Goal: Information Seeking & Learning: Learn about a topic

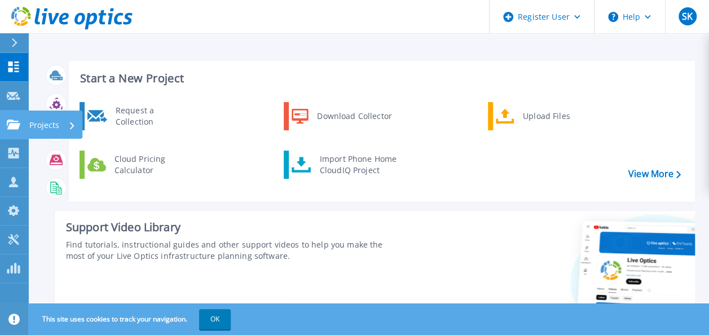
click at [14, 129] on icon at bounding box center [14, 125] width 14 height 10
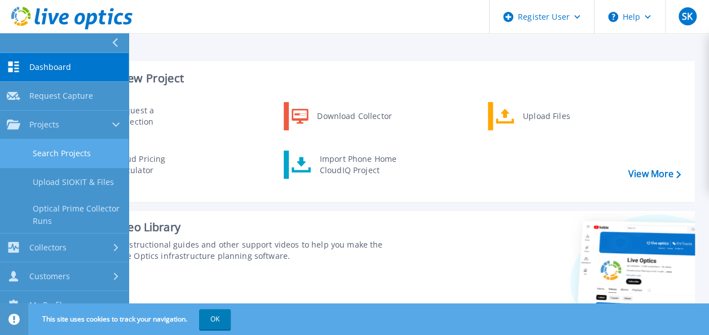
click at [54, 151] on link "Search Projects" at bounding box center [64, 153] width 129 height 29
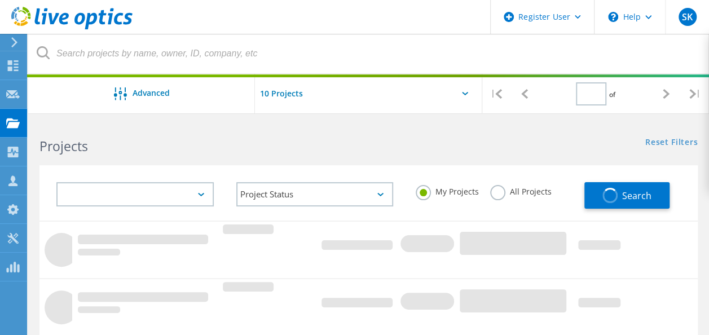
type input "1"
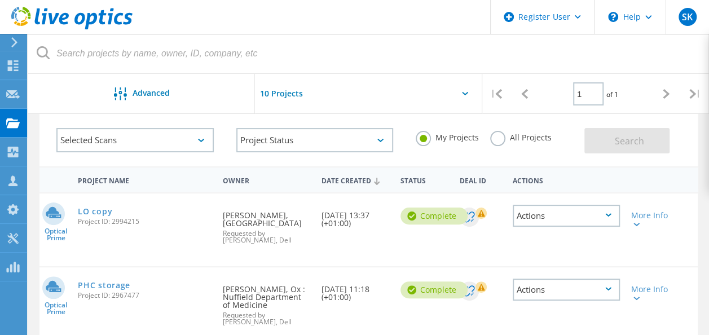
scroll to position [155, 0]
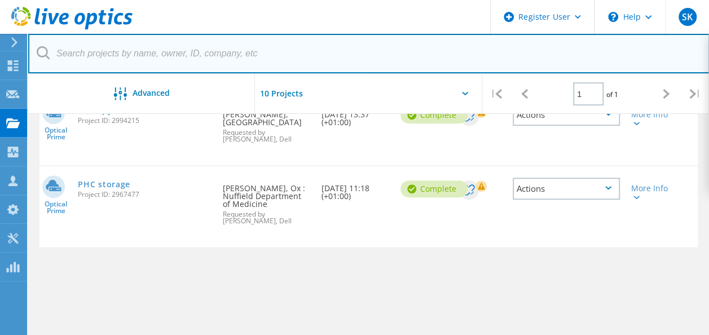
click at [226, 63] on input "text" at bounding box center [368, 53] width 681 height 39
paste input "jbi@pml.ac.uk"
type input "[EMAIL_ADDRESS][DOMAIN_NAME]"
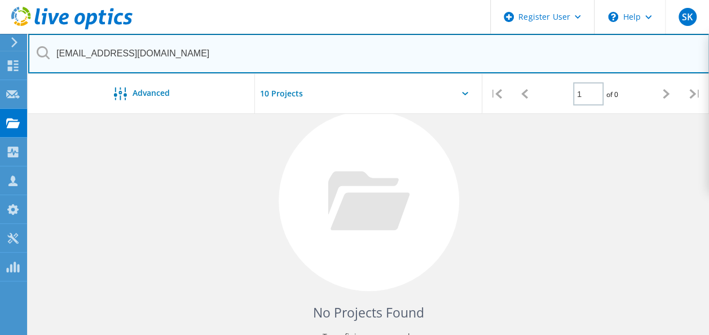
scroll to position [0, 0]
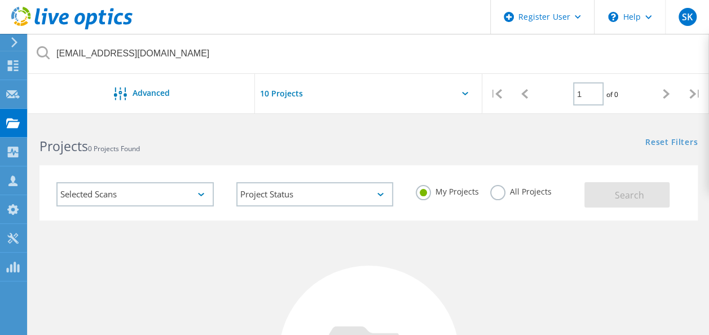
click at [486, 195] on div "My Projects All Projects" at bounding box center [494, 192] width 180 height 42
click at [493, 195] on label "All Projects" at bounding box center [520, 190] width 61 height 11
click at [0, 0] on input "All Projects" at bounding box center [0, 0] width 0 height 0
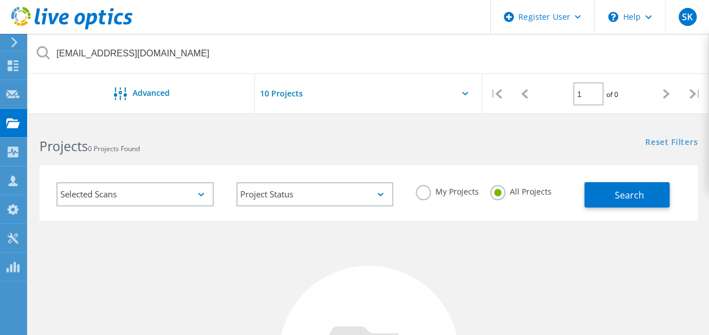
click at [645, 210] on div "Selected Scans Project Status In Progress Complete Published Anonymous Archived…" at bounding box center [368, 192] width 658 height 55
click at [639, 204] on button "Search" at bounding box center [626, 194] width 85 height 25
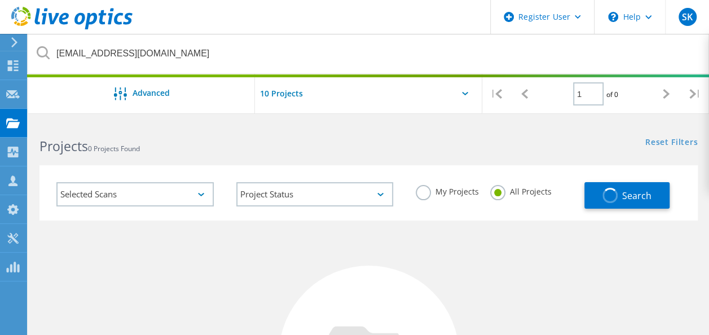
scroll to position [37, 0]
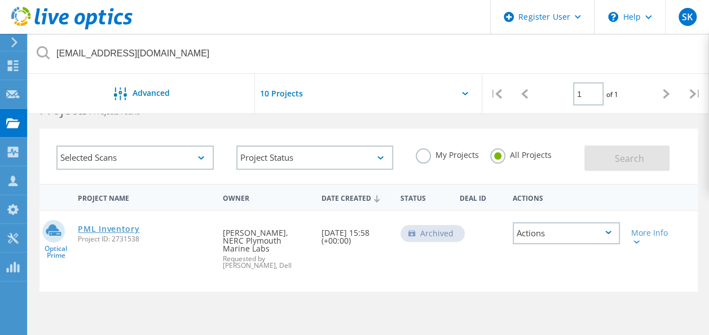
click at [114, 230] on link "PML Inventory" at bounding box center [108, 229] width 61 height 8
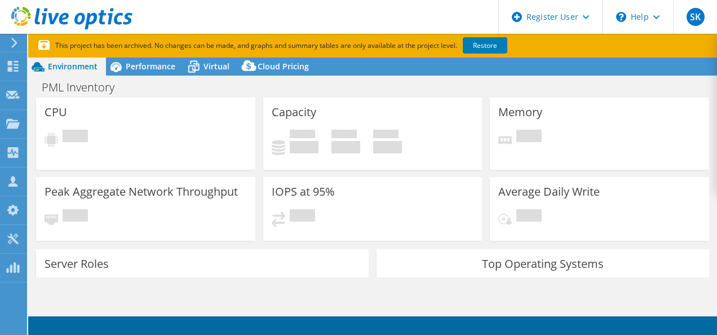
select select "EULondon"
select select "GBP"
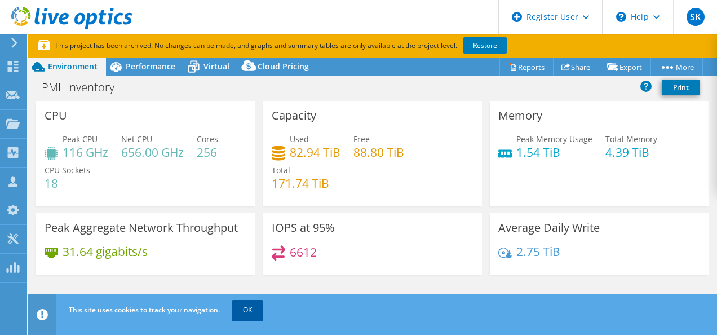
click at [251, 308] on link "OK" at bounding box center [248, 310] width 32 height 20
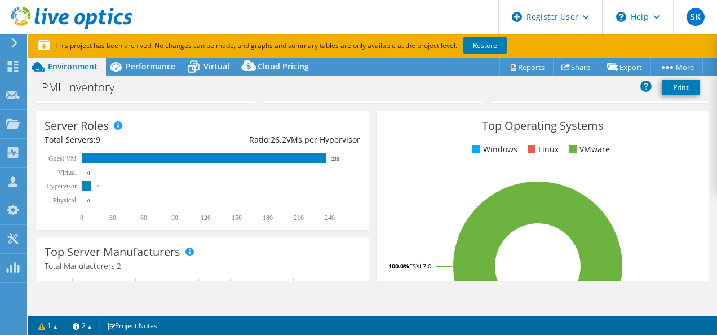
scroll to position [175, 0]
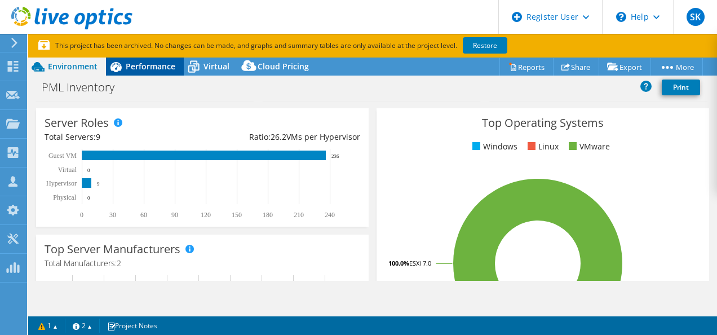
click at [161, 62] on span "Performance" at bounding box center [151, 66] width 50 height 11
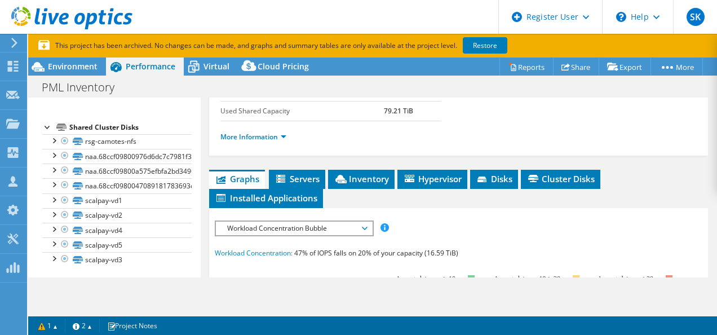
scroll to position [250, 0]
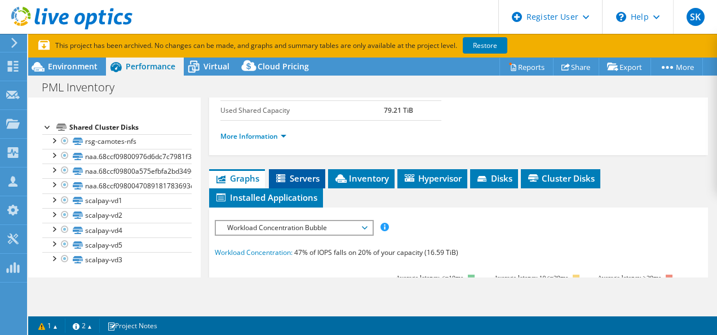
click at [306, 181] on li "Servers" at bounding box center [297, 178] width 56 height 19
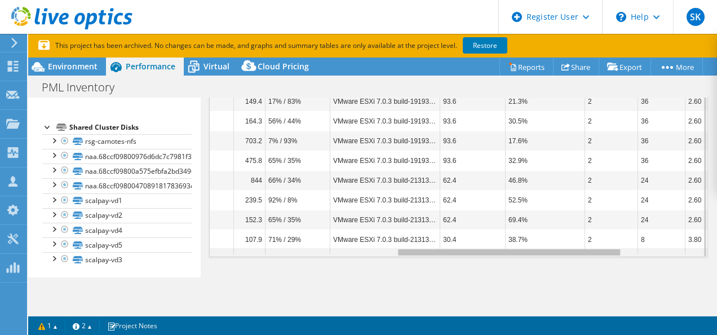
scroll to position [0, 0]
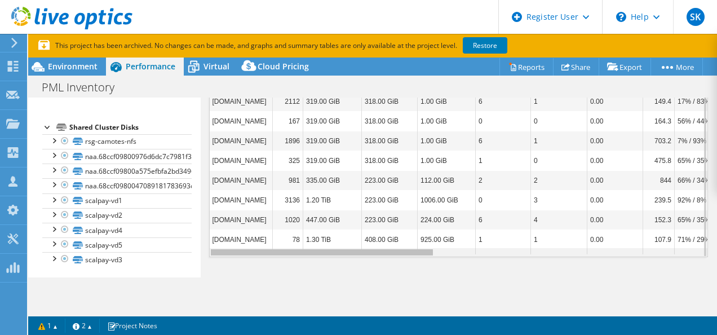
drag, startPoint x: 418, startPoint y: 250, endPoint x: 350, endPoint y: 279, distance: 74.0
click at [350, 279] on body "SK Dell User [PERSON_NAME] [EMAIL_ADDRESS][DOMAIN_NAME] Dell My Profile Log Out…" at bounding box center [358, 167] width 717 height 335
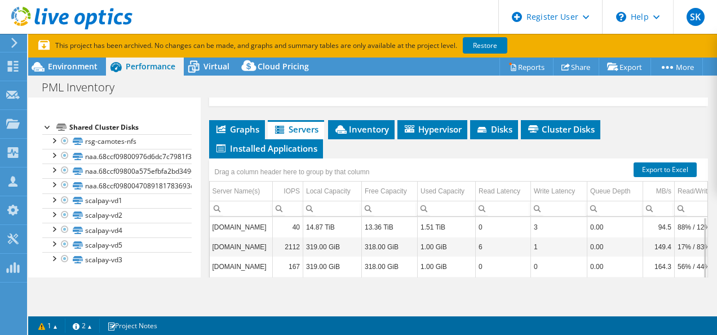
scroll to position [299, 0]
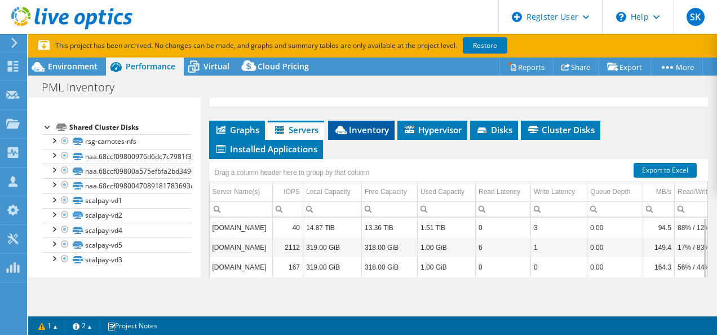
click at [366, 131] on span "Inventory" at bounding box center [361, 129] width 55 height 11
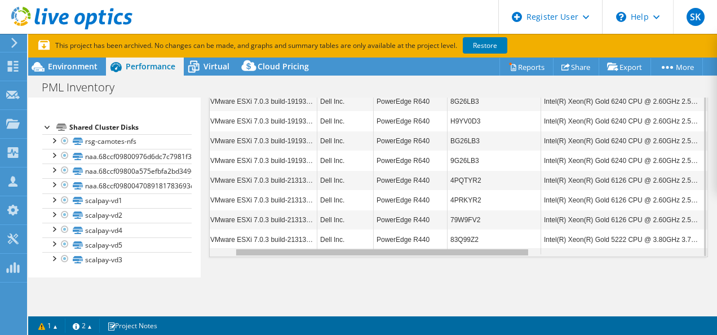
scroll to position [0, 232]
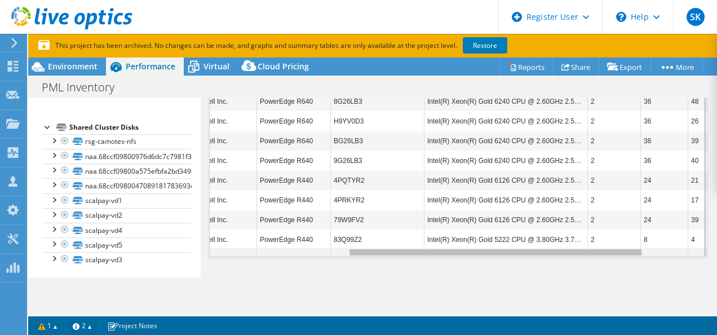
drag, startPoint x: 418, startPoint y: 250, endPoint x: 628, endPoint y: 261, distance: 209.5
click at [628, 261] on body "SK Dell User [PERSON_NAME] [EMAIL_ADDRESS][DOMAIN_NAME] Dell My Profile Log Out…" at bounding box center [358, 167] width 717 height 335
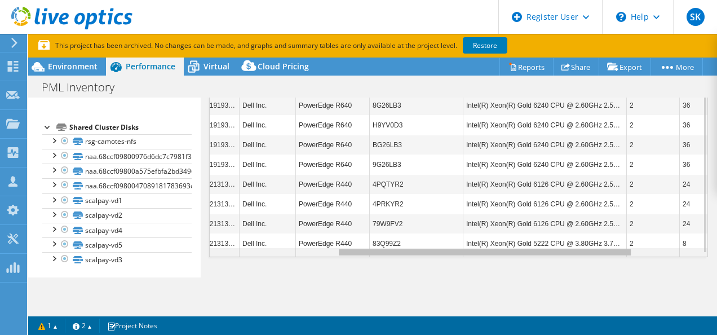
drag, startPoint x: 557, startPoint y: 249, endPoint x: 471, endPoint y: 264, distance: 87.1
click at [471, 264] on body "SK Dell User [PERSON_NAME] [EMAIL_ADDRESS][DOMAIN_NAME] Dell My Profile Log Out…" at bounding box center [358, 167] width 717 height 335
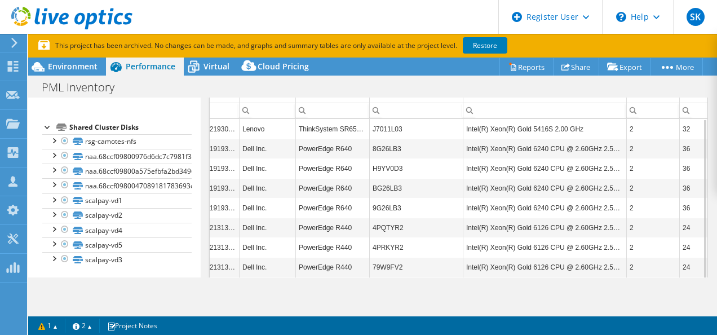
drag, startPoint x: 493, startPoint y: 189, endPoint x: 419, endPoint y: 220, distance: 80.1
click at [419, 220] on td "4PQTYR2" at bounding box center [417, 228] width 94 height 20
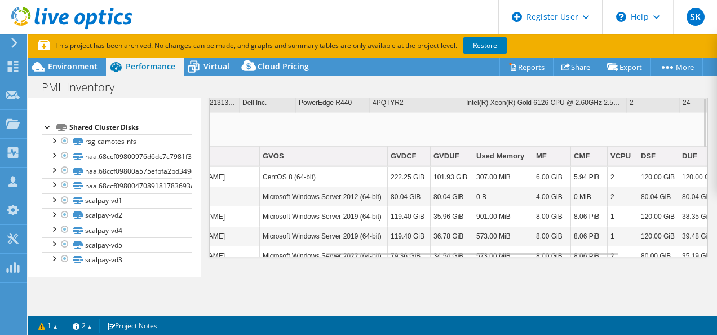
click at [423, 246] on td "79.36 GiB" at bounding box center [409, 256] width 43 height 20
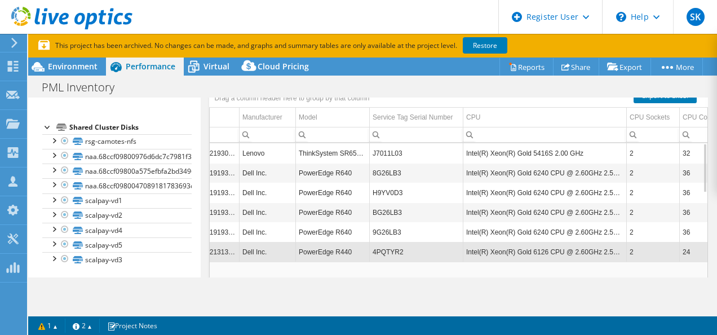
click at [416, 247] on td "4PQTYR2" at bounding box center [417, 252] width 94 height 20
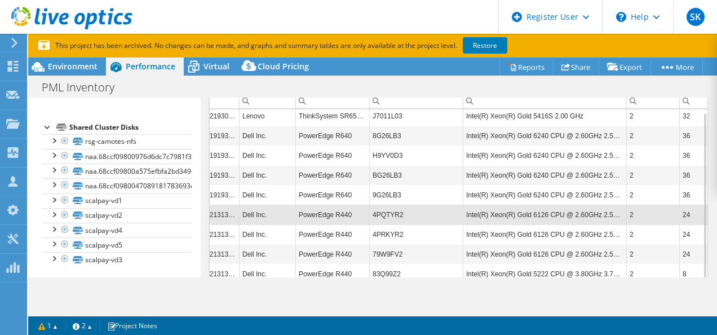
click at [594, 193] on td "Intel(R) Xeon(R) Gold 6240 CPU @ 2.60GHz 2.59 GHz" at bounding box center [546, 195] width 164 height 20
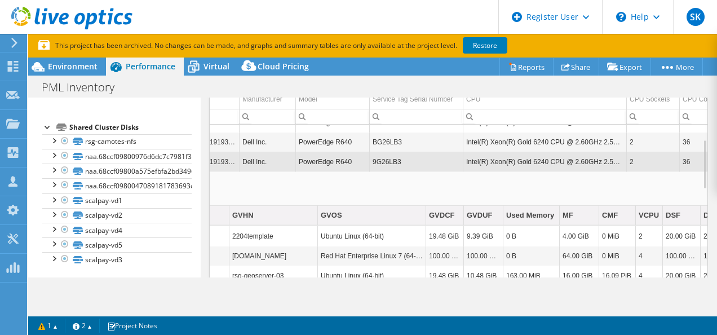
click at [537, 161] on td "Intel(R) Xeon(R) Gold 6240 CPU @ 2.60GHz 2.59 GHz" at bounding box center [546, 162] width 164 height 20
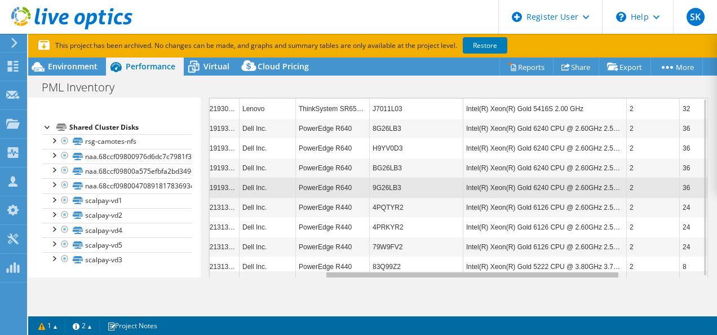
click at [384, 271] on div "Data grid" at bounding box center [472, 275] width 294 height 8
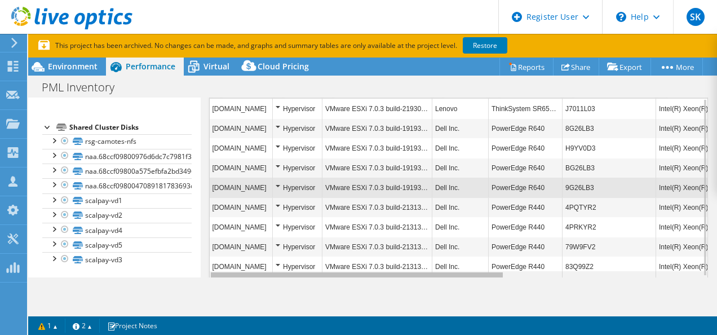
drag, startPoint x: 385, startPoint y: 272, endPoint x: 227, endPoint y: 286, distance: 158.5
click at [227, 286] on body "SK Dell User [PERSON_NAME] [EMAIL_ADDRESS][DOMAIN_NAME] Dell My Profile Log Out…" at bounding box center [358, 167] width 717 height 335
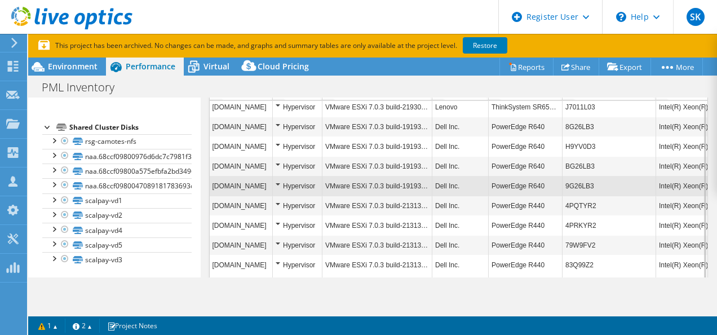
scroll to position [4, 0]
click at [451, 277] on div "Project Actions Project Actions Reports Share Export vSAN ReadyNode Sizer" at bounding box center [372, 208] width 689 height 301
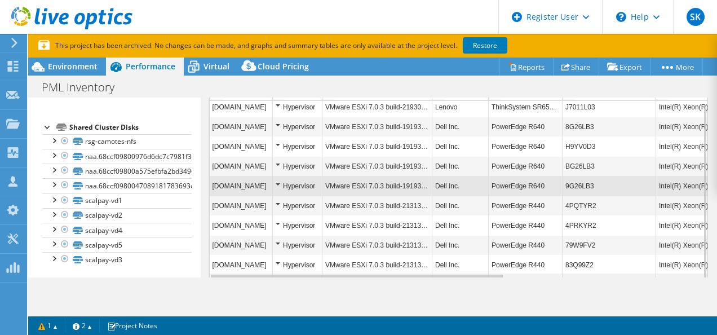
click at [453, 275] on div "Data grid" at bounding box center [357, 278] width 292 height 6
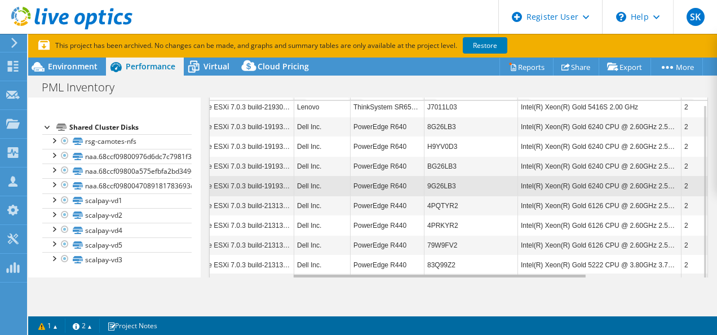
scroll to position [4, 137]
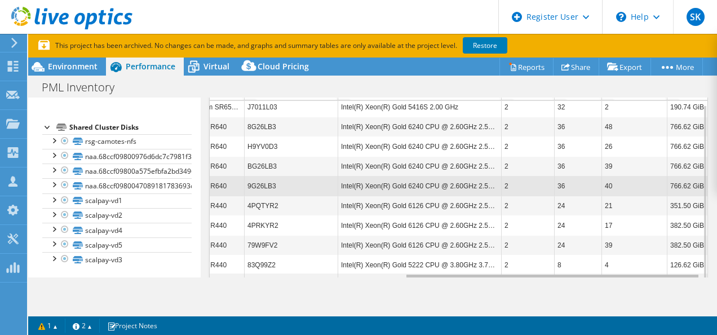
drag, startPoint x: 453, startPoint y: 271, endPoint x: 700, endPoint y: 283, distance: 247.2
click at [700, 283] on body "SK Dell User [PERSON_NAME] [EMAIL_ADDRESS][DOMAIN_NAME] Dell My Profile Log Out…" at bounding box center [358, 167] width 717 height 335
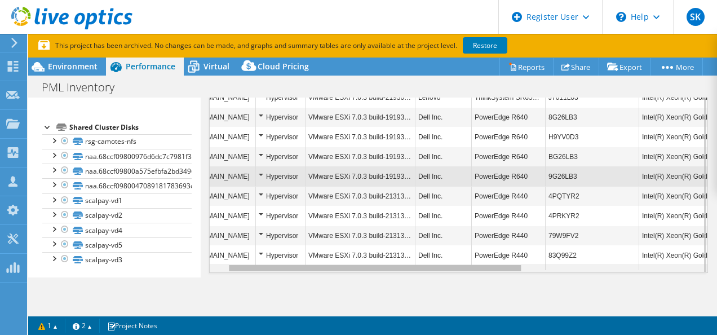
scroll to position [0, 0]
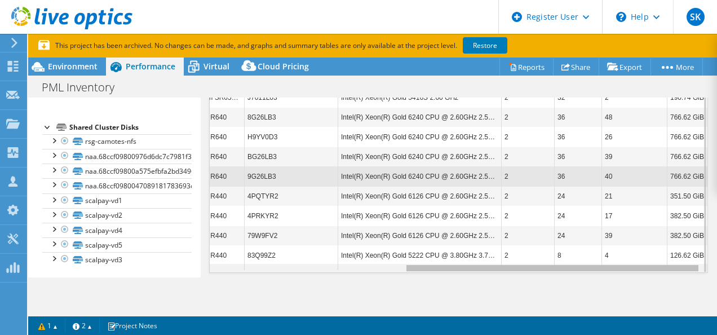
drag, startPoint x: 456, startPoint y: 264, endPoint x: 462, endPoint y: 255, distance: 10.5
click at [462, 255] on body "SK Dell User [PERSON_NAME] [EMAIL_ADDRESS][DOMAIN_NAME] Dell My Profile Log Out…" at bounding box center [358, 167] width 717 height 335
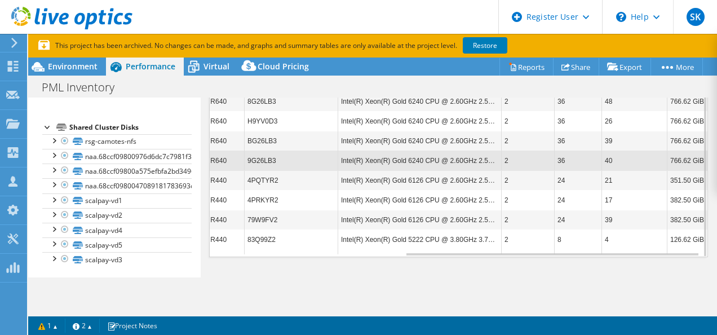
click at [574, 222] on td "24" at bounding box center [578, 220] width 47 height 20
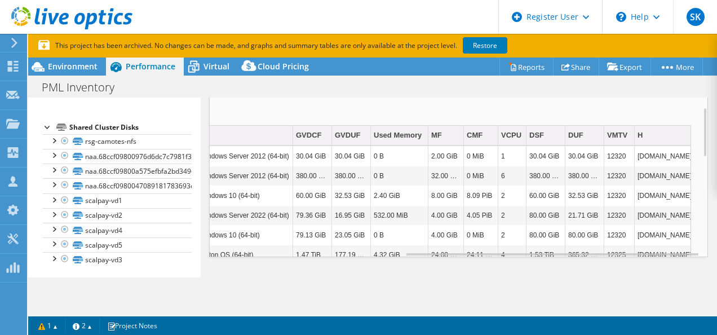
scroll to position [351, 0]
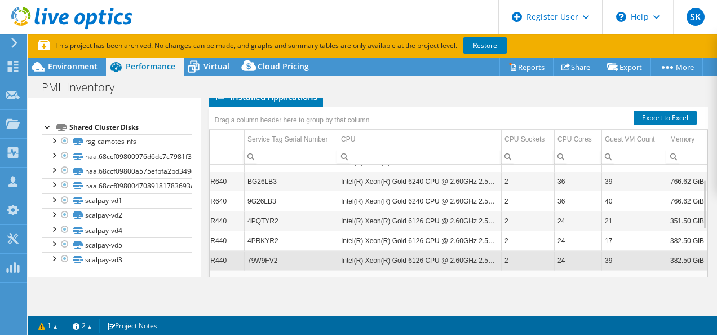
click at [490, 235] on td "Intel(R) Xeon(R) Gold 6126 CPU @ 2.60GHz 2.59 GHz" at bounding box center [420, 241] width 164 height 20
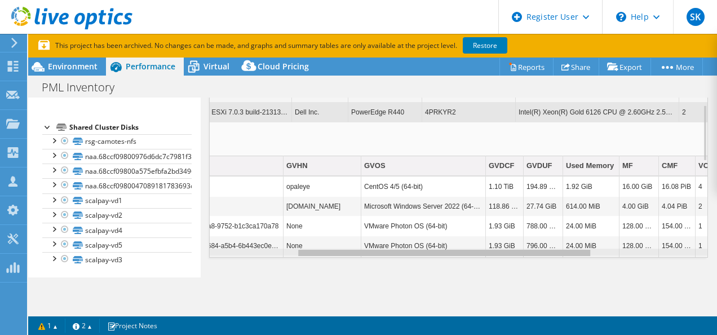
scroll to position [0, 123]
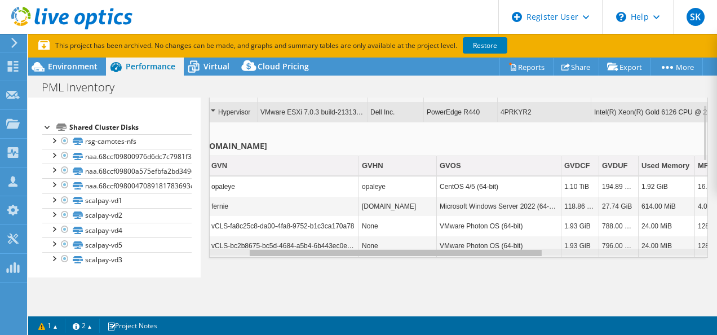
drag, startPoint x: 456, startPoint y: 249, endPoint x: 240, endPoint y: 246, distance: 215.4
click at [240, 246] on body "SK Dell User [PERSON_NAME] [EMAIL_ADDRESS][DOMAIN_NAME] Dell My Profile Log Out…" at bounding box center [358, 167] width 717 height 335
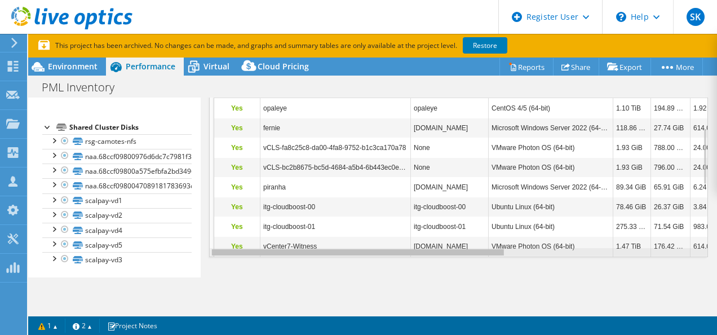
scroll to position [0, 37]
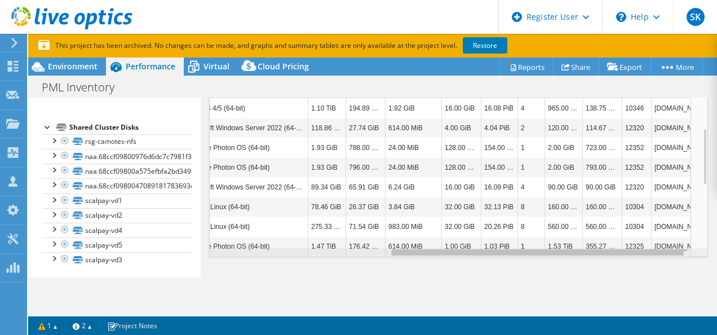
drag, startPoint x: 461, startPoint y: 247, endPoint x: 638, endPoint y: 267, distance: 178.2
click at [638, 267] on body "SK Dell User [PERSON_NAME] [EMAIL_ADDRESS][DOMAIN_NAME] Dell My Profile Log Out…" at bounding box center [358, 167] width 717 height 335
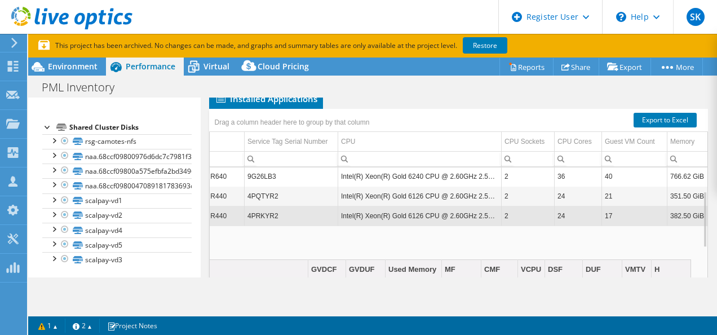
scroll to position [346, 0]
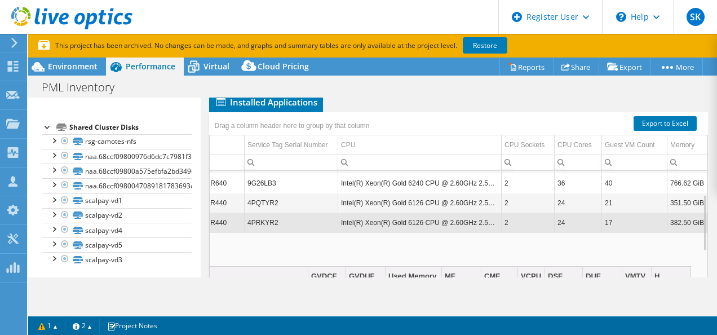
click at [555, 219] on td "24" at bounding box center [578, 223] width 47 height 20
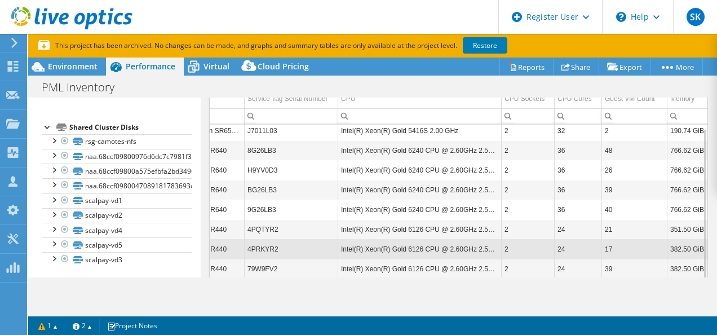
scroll to position [396, 0]
